Goal: Task Accomplishment & Management: Complete application form

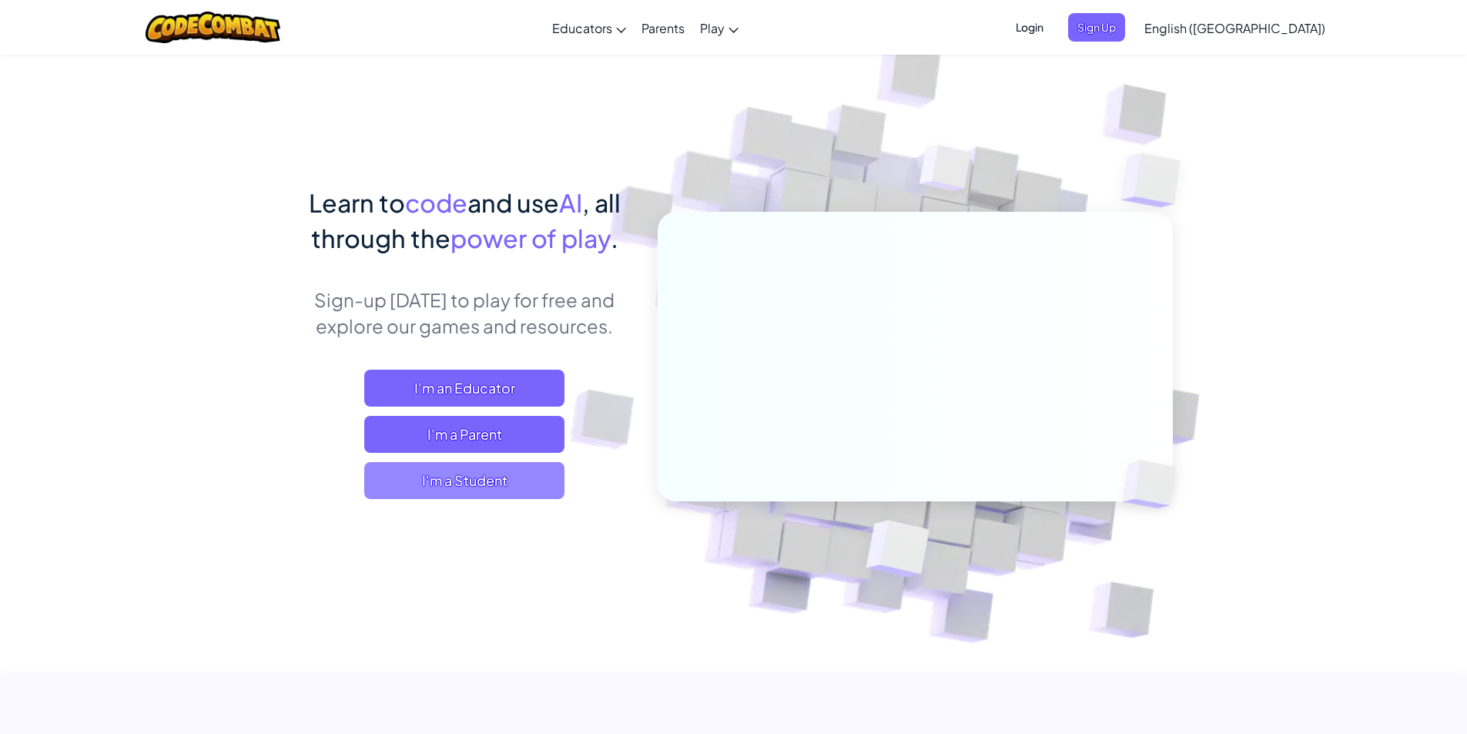
click at [489, 480] on span "I'm a Student" at bounding box center [464, 480] width 200 height 37
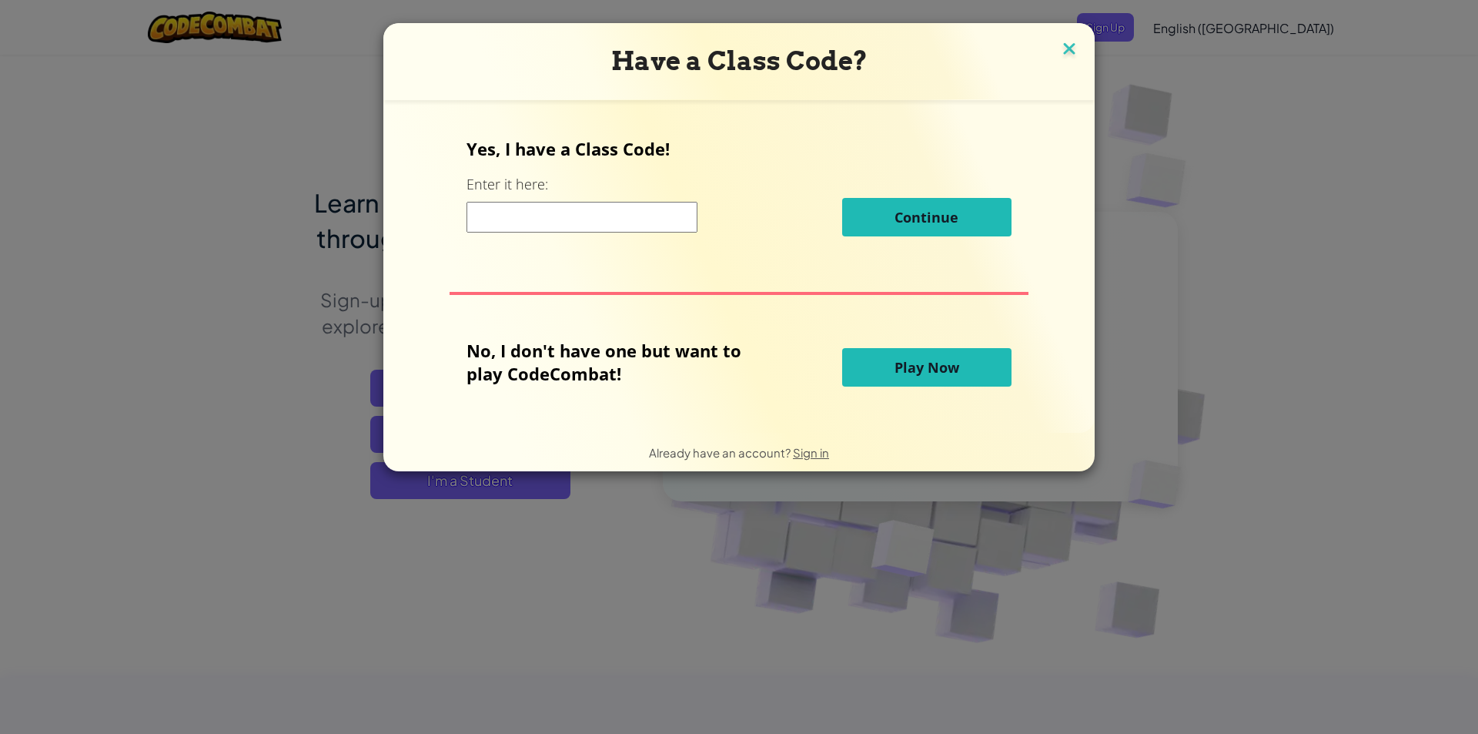
click at [1069, 53] on img at bounding box center [1069, 49] width 20 height 23
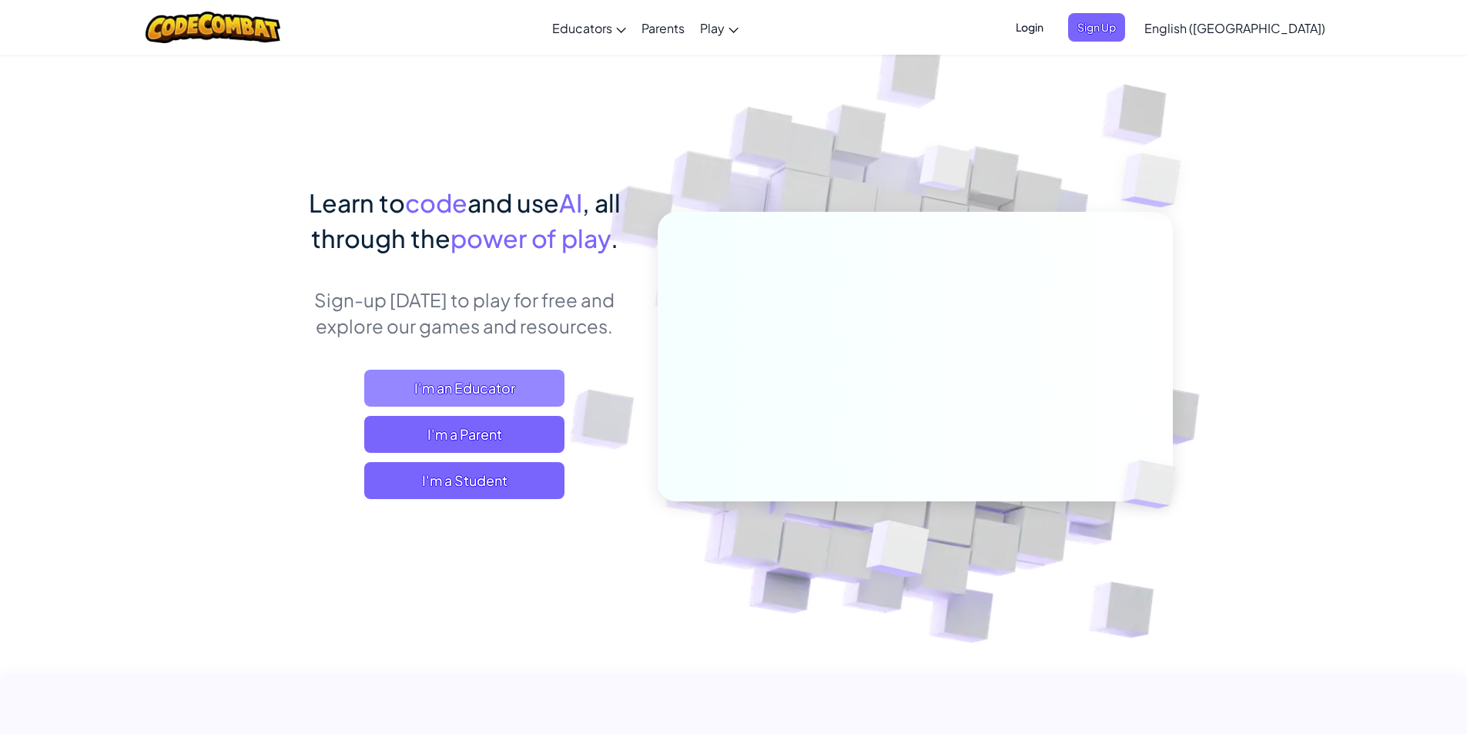
click at [500, 388] on span "I'm an Educator" at bounding box center [464, 388] width 200 height 37
